Goal: Task Accomplishment & Management: Complete application form

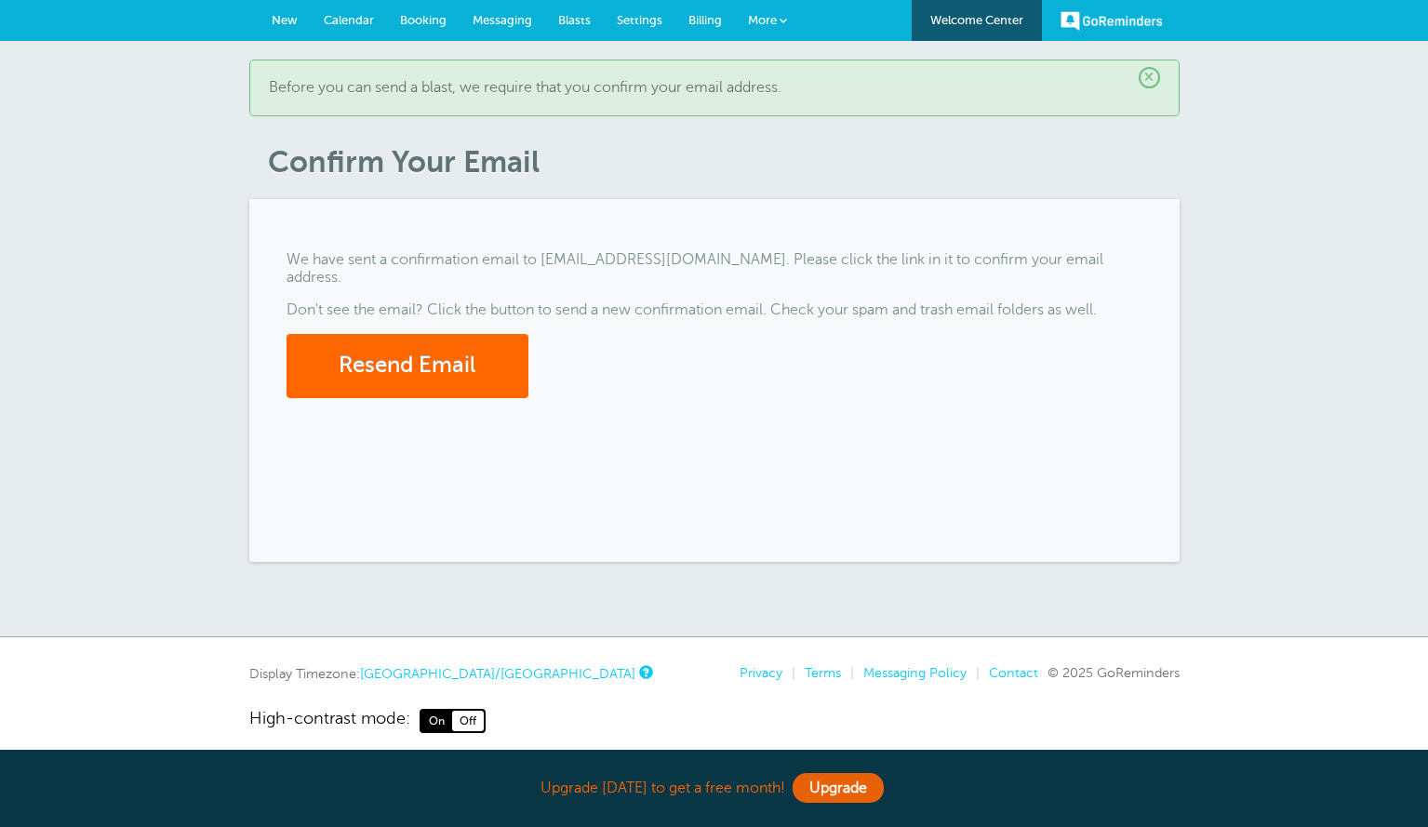
click at [1373, 94] on div "× Before you can send a blast, we require that you confirm your email address. …" at bounding box center [714, 339] width 1428 height 596
click at [702, 341] on form "Resend Email" at bounding box center [715, 366] width 856 height 64
click at [800, 340] on form "Resend Email" at bounding box center [715, 366] width 856 height 64
click at [409, 360] on button "Resend Email" at bounding box center [408, 366] width 242 height 64
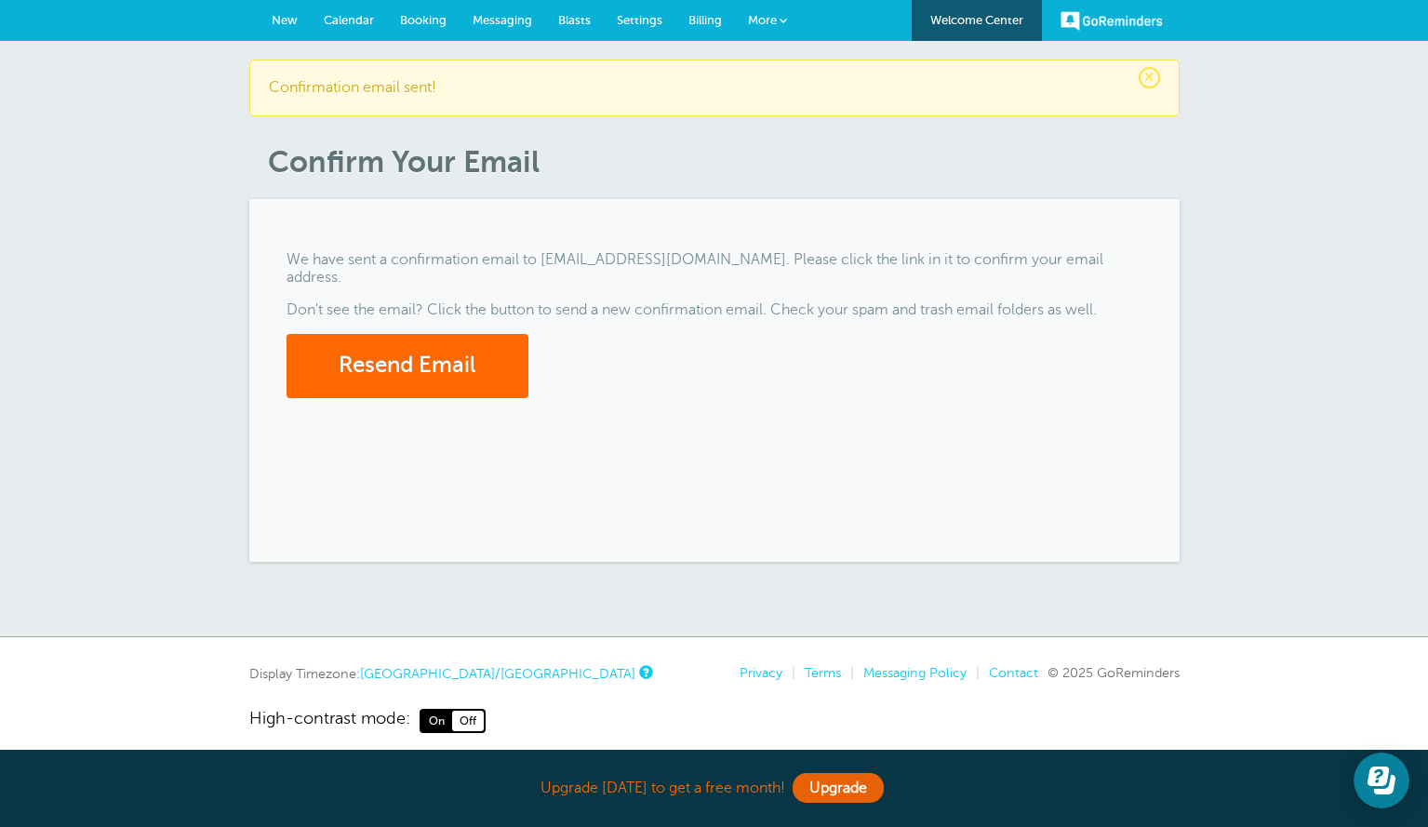
click at [281, 24] on span "New" at bounding box center [285, 20] width 26 height 14
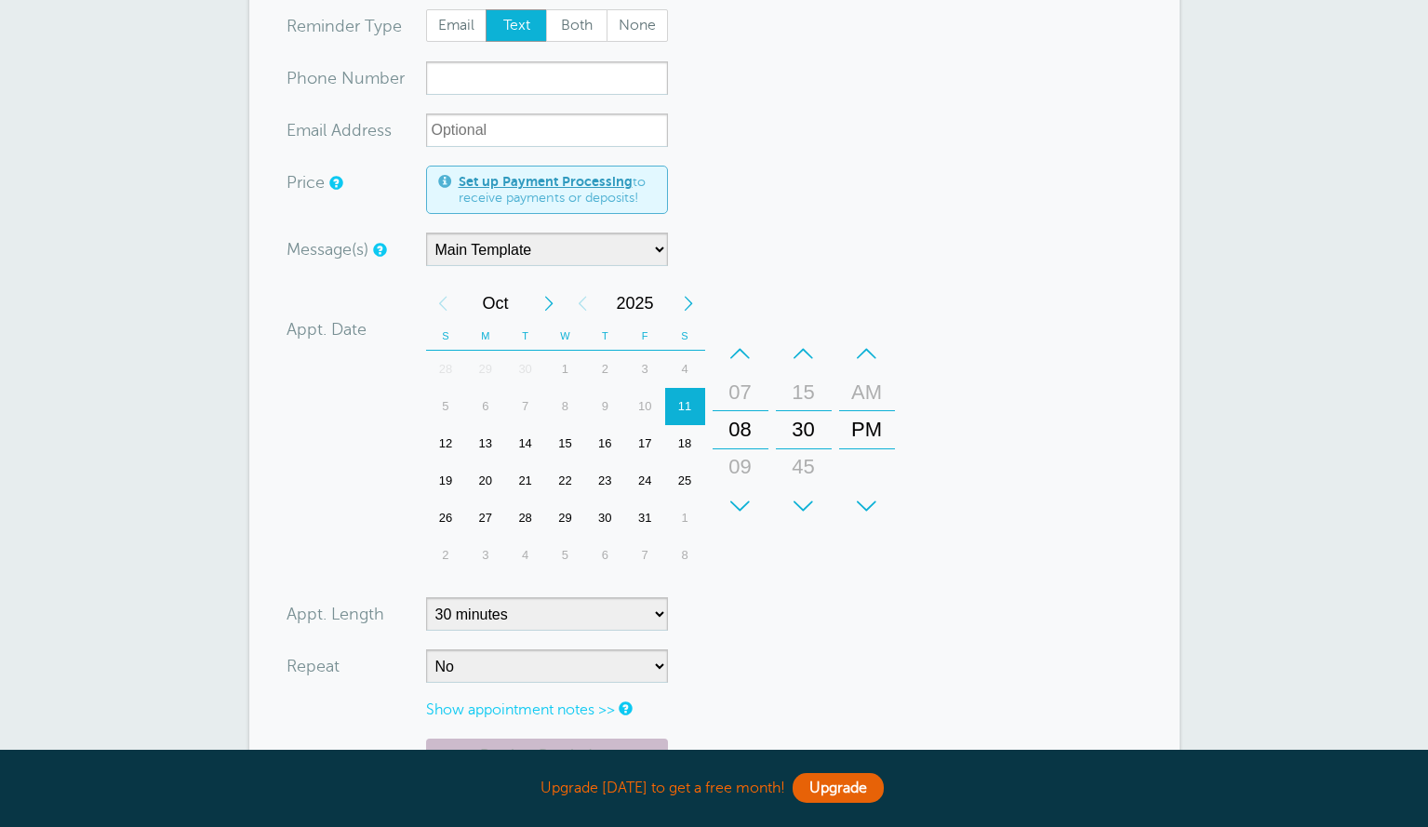
scroll to position [186, 0]
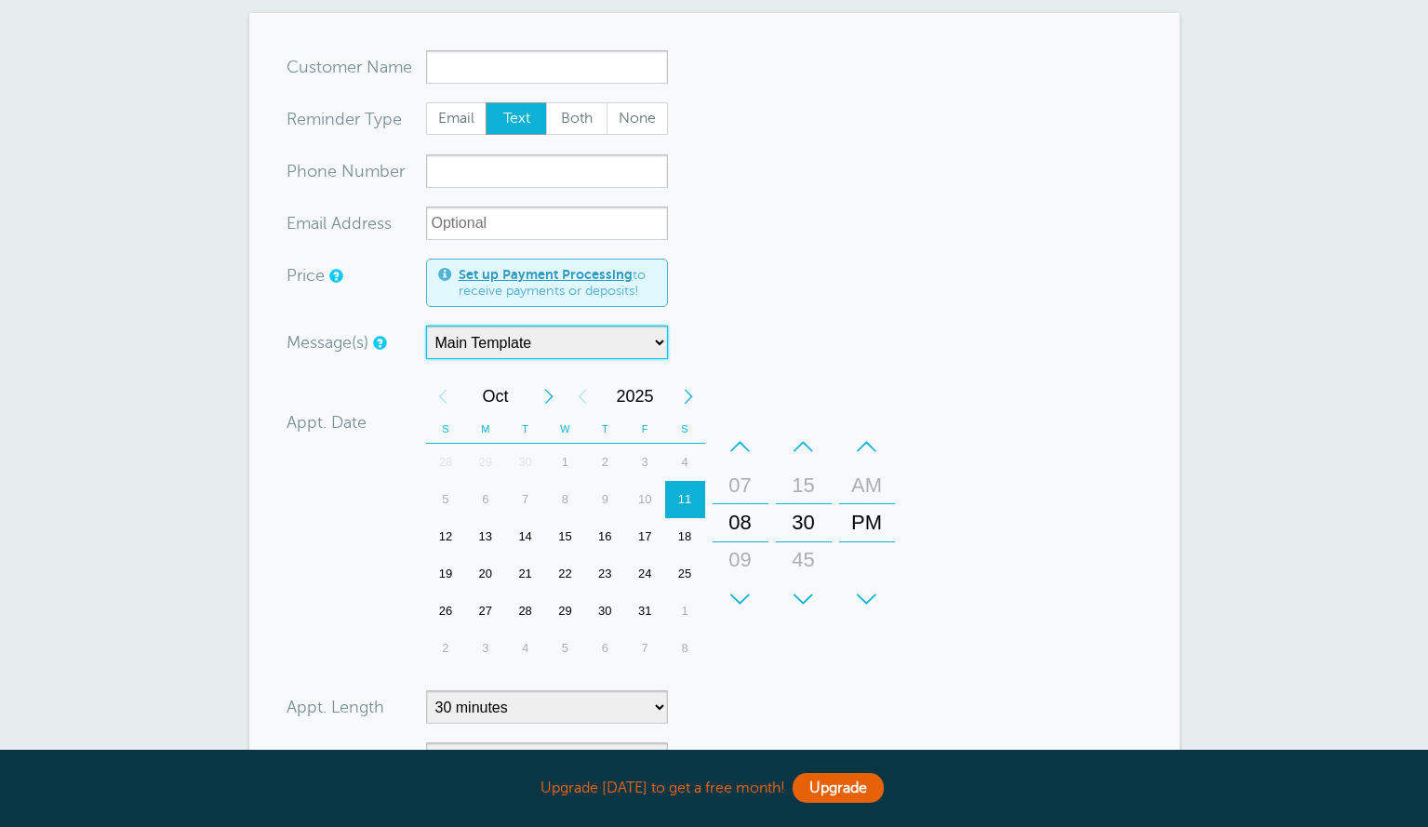
click at [633, 342] on select "Main Template" at bounding box center [547, 342] width 242 height 33
click at [687, 499] on div "11" at bounding box center [685, 499] width 40 height 37
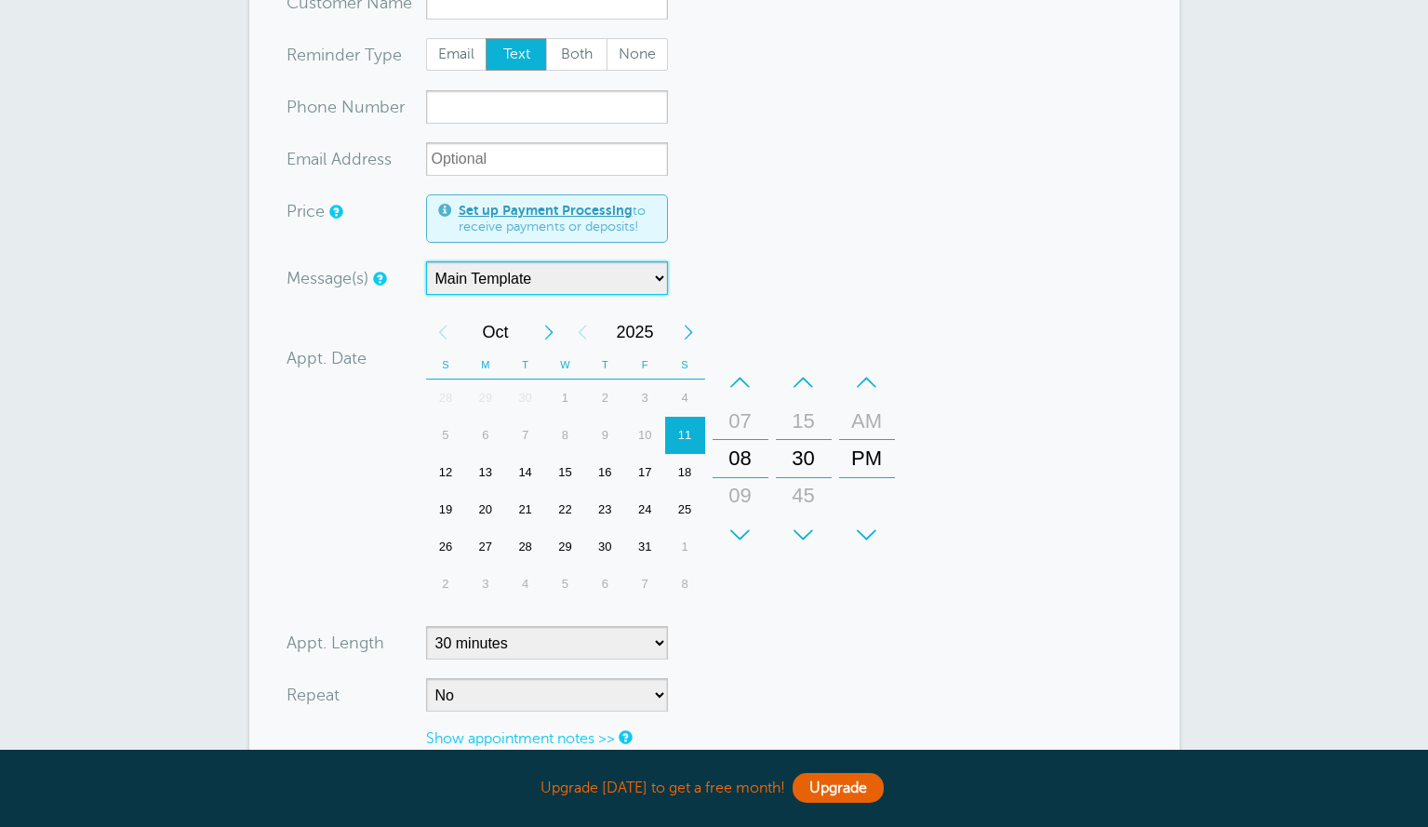
scroll to position [372, 0]
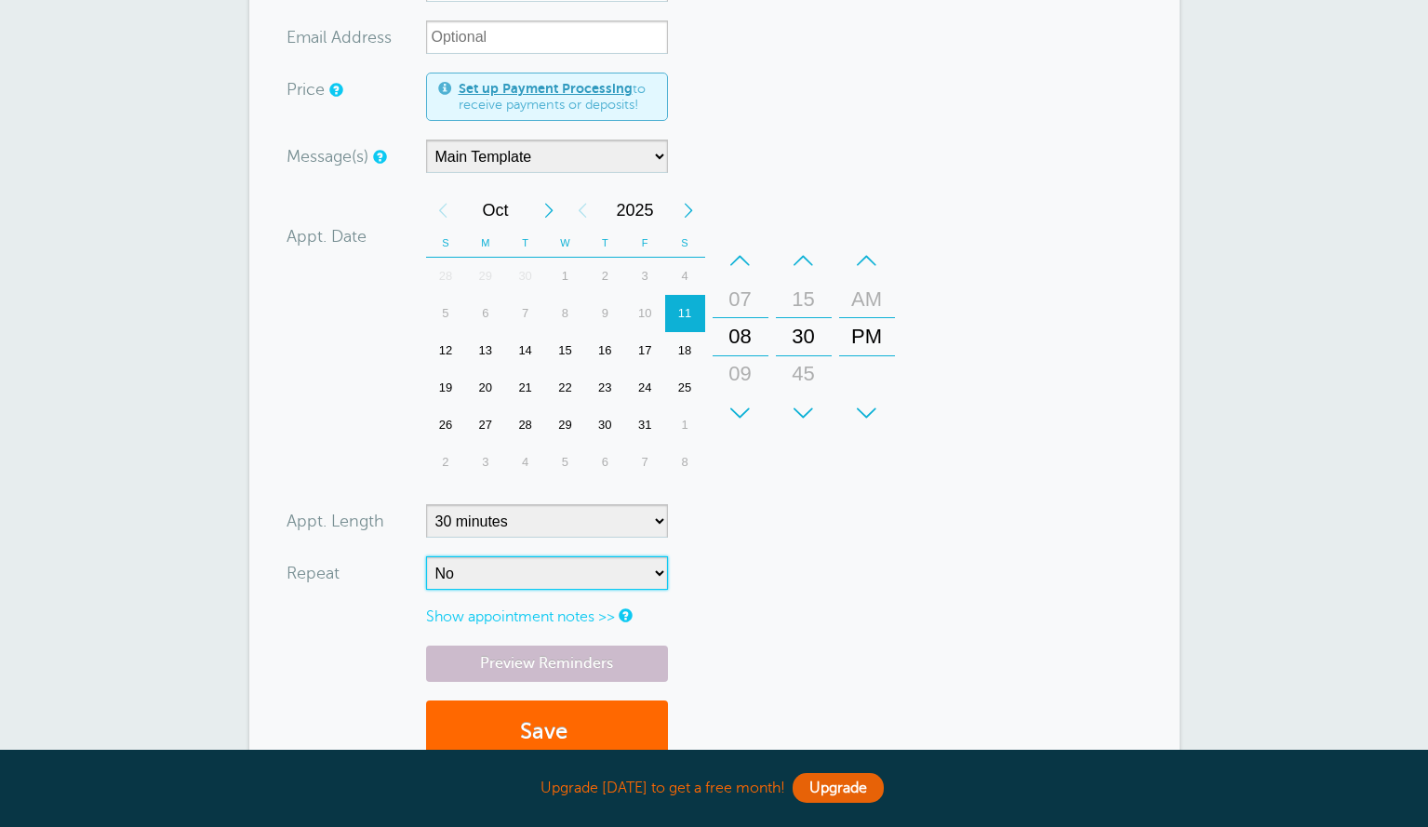
click at [624, 581] on select "No Daily Weekly Every 2 weeks Every 3 weeks Every 4 weeks Monthly Every 5 weeks…" at bounding box center [547, 572] width 242 height 33
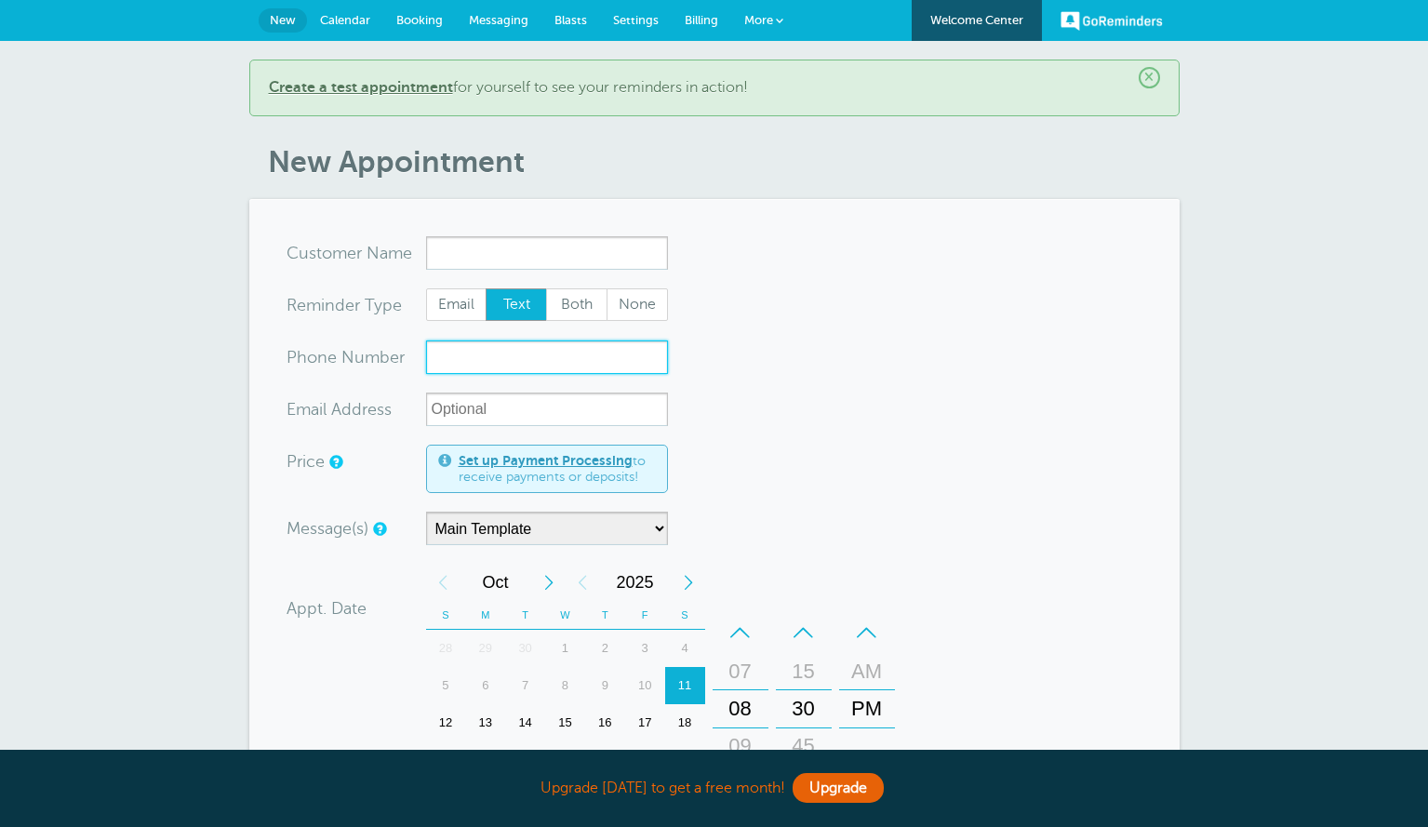
click at [548, 355] on input "xxx-no-autofill" at bounding box center [547, 357] width 242 height 33
click at [530, 349] on input "xxx-no-autofill" at bounding box center [547, 357] width 242 height 33
click at [532, 414] on input "xx-no-autofill" at bounding box center [547, 409] width 242 height 33
click at [562, 470] on span "Set up Payment Processing to receive payments or deposits!" at bounding box center [557, 469] width 197 height 33
click at [561, 465] on link "Set up Payment Processing" at bounding box center [546, 460] width 174 height 15
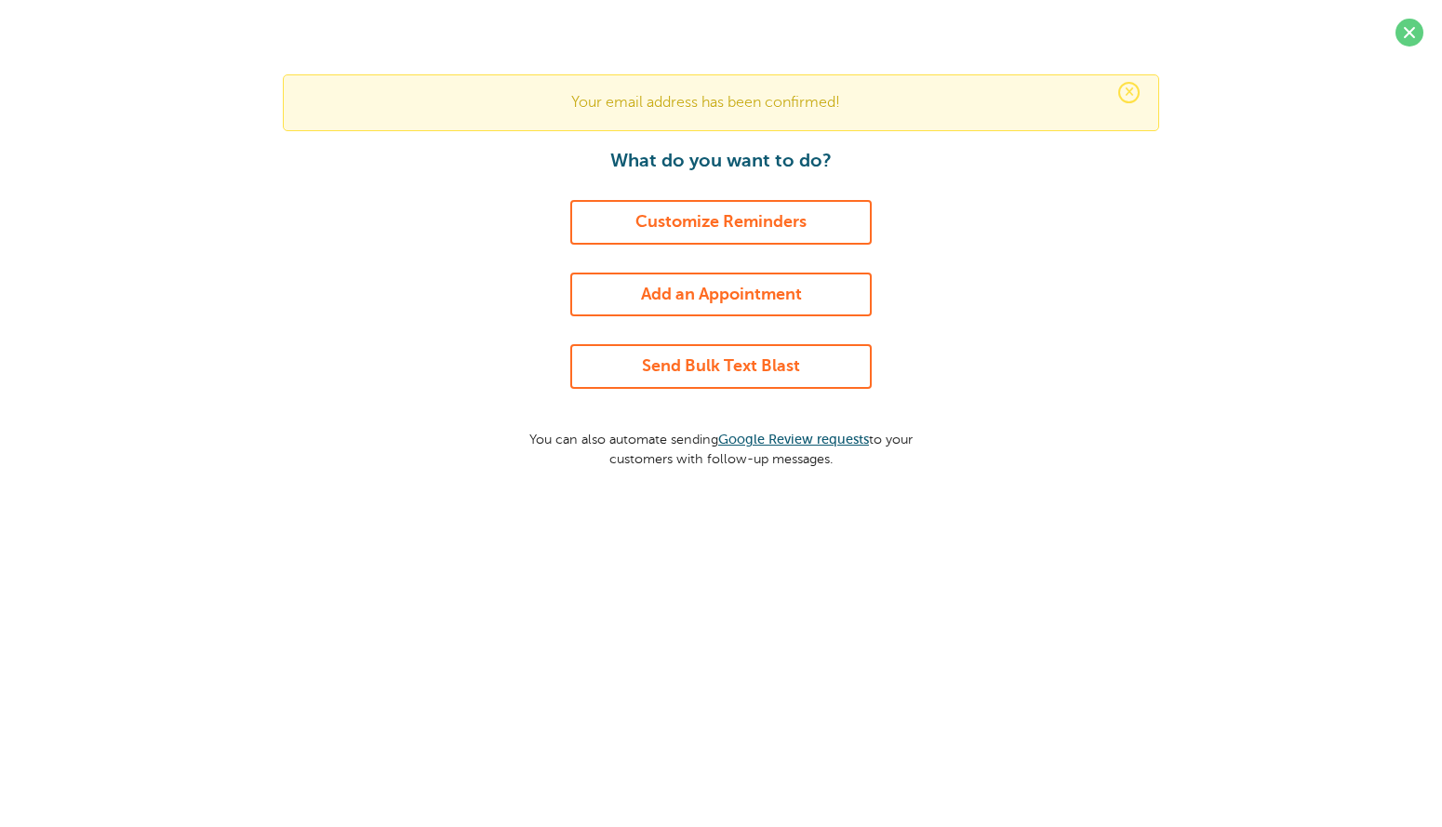
click at [778, 368] on link "Send Bulk Text Blast" at bounding box center [720, 366] width 301 height 45
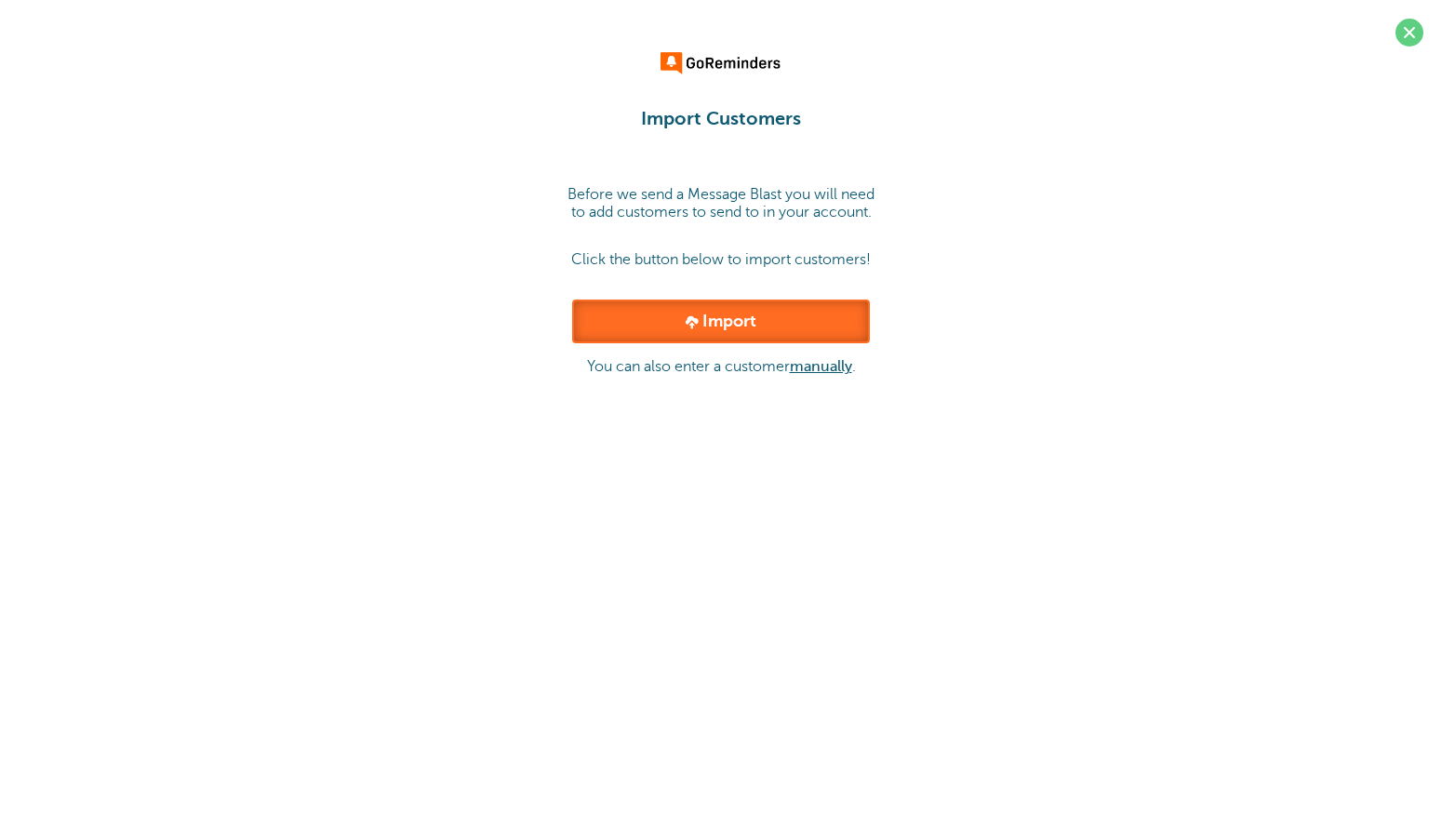
click at [784, 319] on link "Import" at bounding box center [721, 322] width 298 height 45
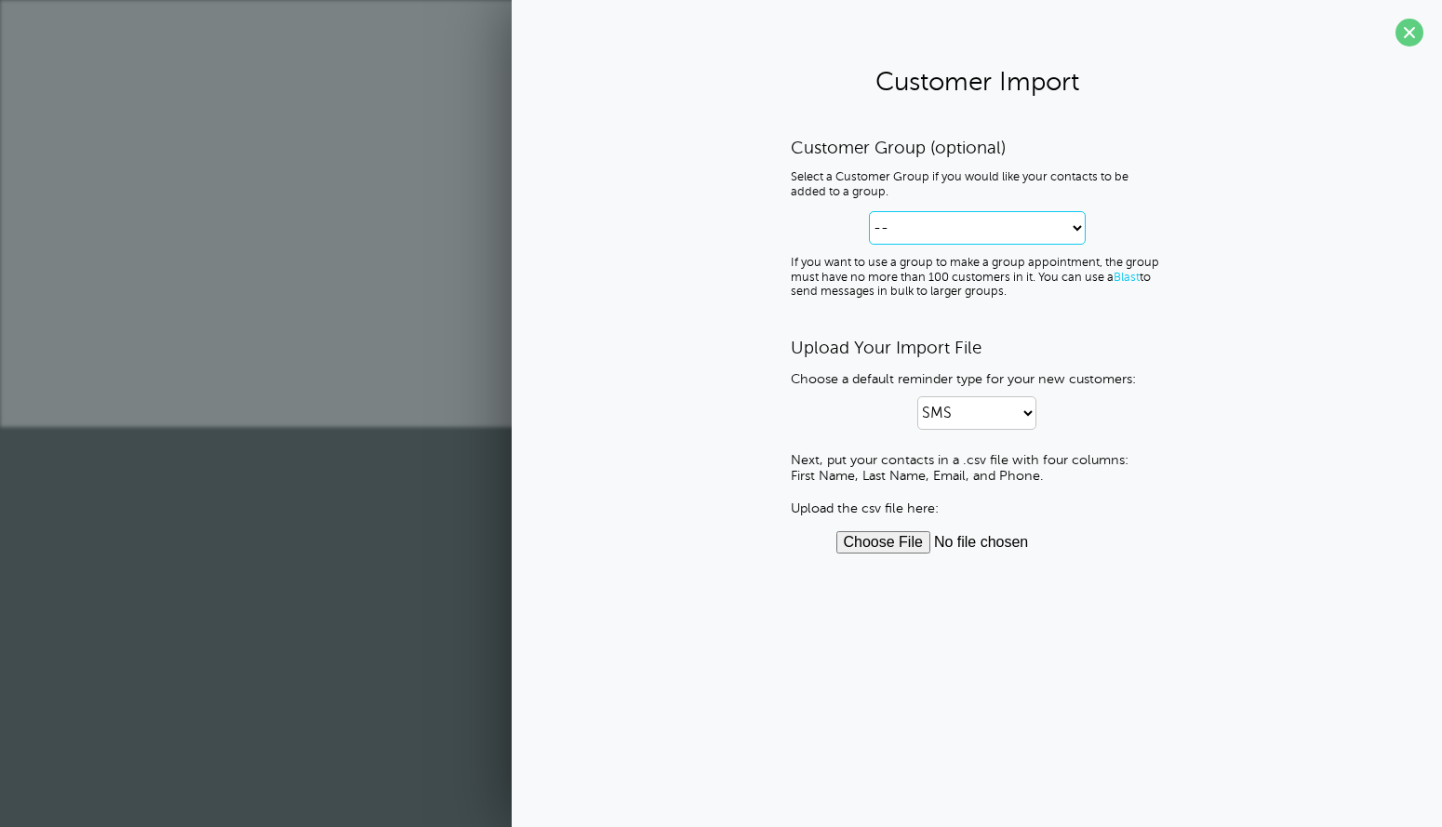
click at [1029, 221] on select "-- Create new Customer Group" at bounding box center [977, 227] width 217 height 33
select select "--create-new-group--"
click at [869, 211] on select "-- Create new Customer Group" at bounding box center [977, 227] width 217 height 33
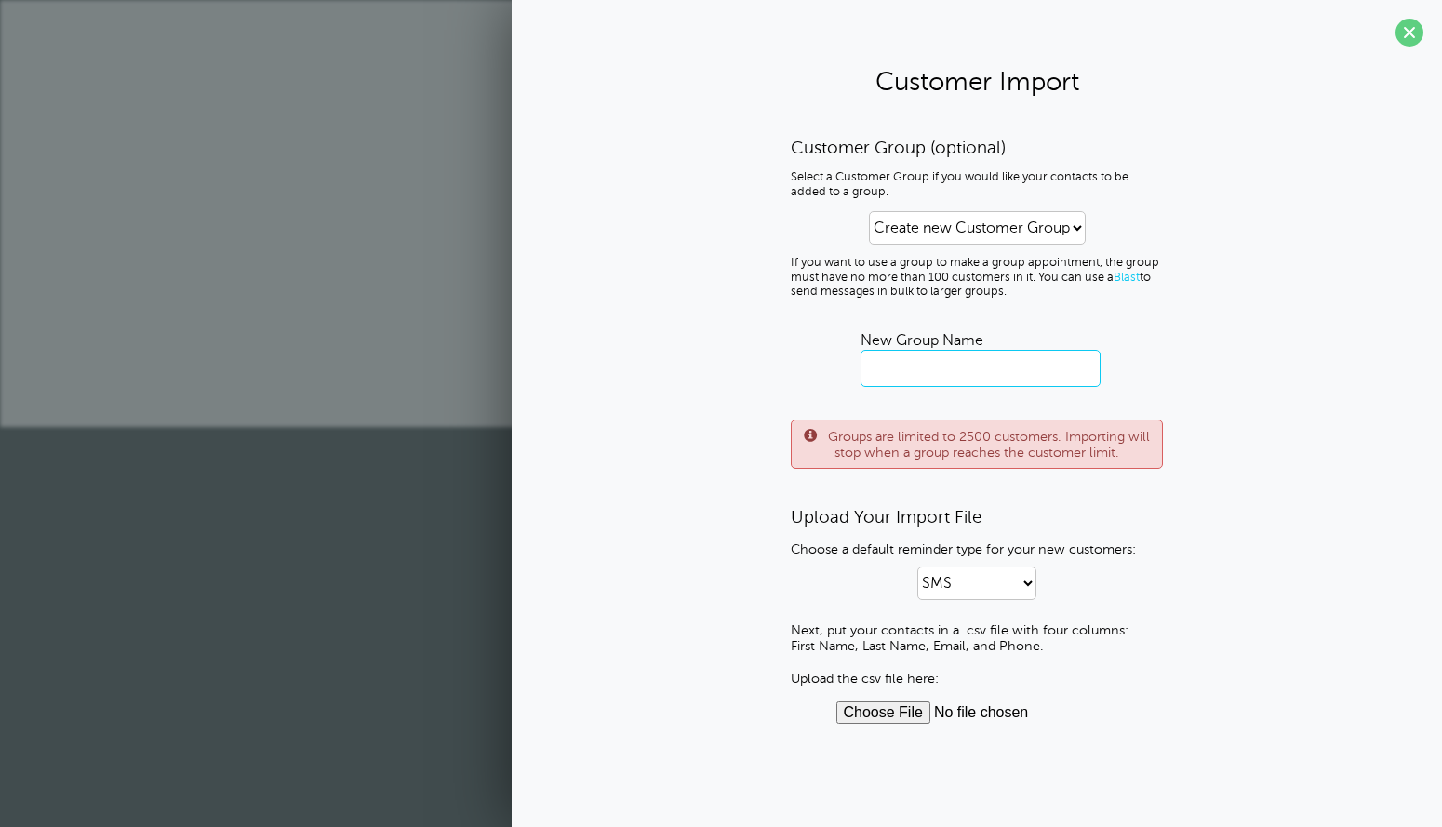
click at [990, 377] on input "text" at bounding box center [981, 368] width 240 height 37
click at [972, 582] on select "SMS Email SMS and Email" at bounding box center [977, 583] width 119 height 33
drag, startPoint x: 1245, startPoint y: 358, endPoint x: 1249, endPoint y: 338, distance: 20.8
click at [1246, 353] on div "Customer Group (optional) Select a Customer Group if you would like your contac…" at bounding box center [976, 430] width 893 height 587
